Goal: Task Accomplishment & Management: Manage account settings

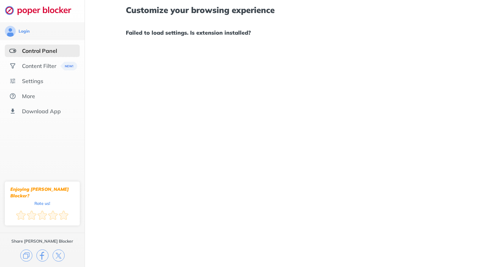
click at [302, 63] on div "Customize your browsing experience Failed to load settings. Is extension instal…" at bounding box center [290, 133] width 410 height 267
click at [41, 78] on div "Settings" at bounding box center [32, 81] width 21 height 7
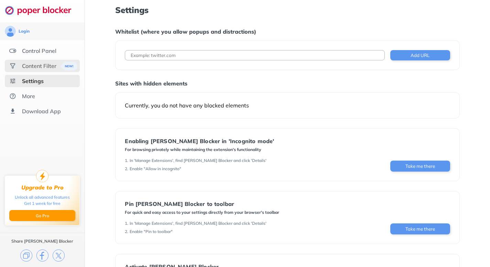
click at [36, 69] on div "Content Filter" at bounding box center [42, 66] width 75 height 12
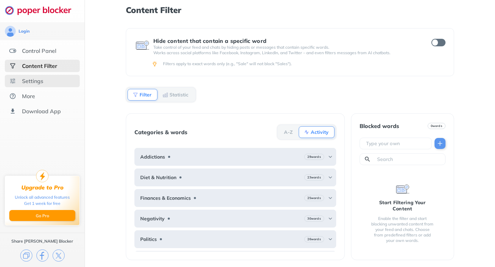
click at [32, 83] on div "Settings" at bounding box center [32, 81] width 21 height 7
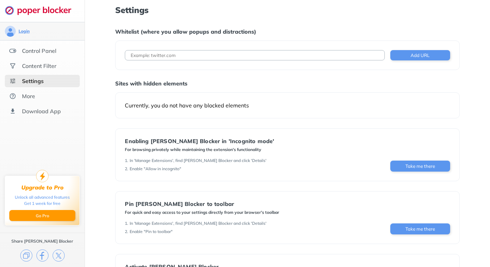
click at [27, 30] on div "Login" at bounding box center [24, 31] width 11 height 5
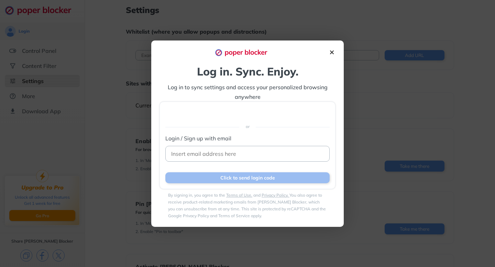
click at [332, 52] on img at bounding box center [331, 52] width 7 height 7
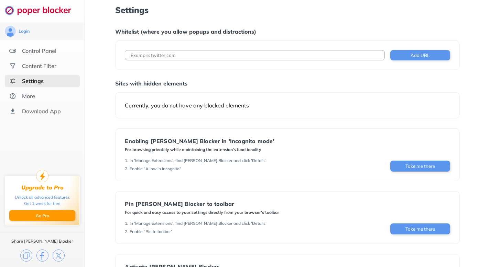
click at [30, 13] on img at bounding box center [42, 10] width 74 height 10
